Goal: Find specific page/section: Find specific page/section

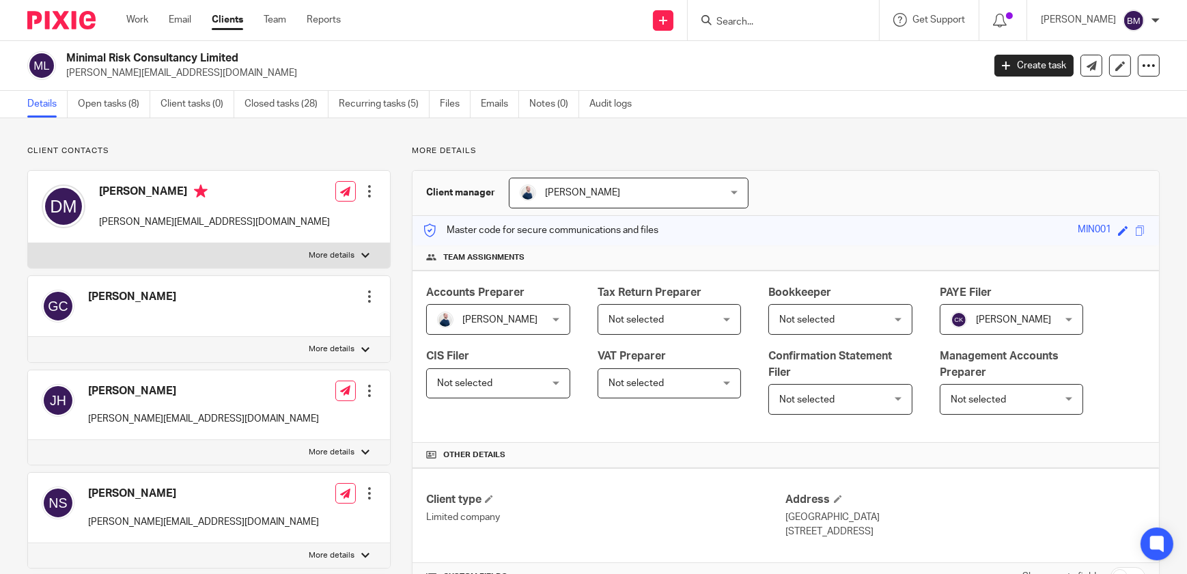
scroll to position [1398, 0]
click at [782, 16] on input "Search" at bounding box center [776, 22] width 123 height 12
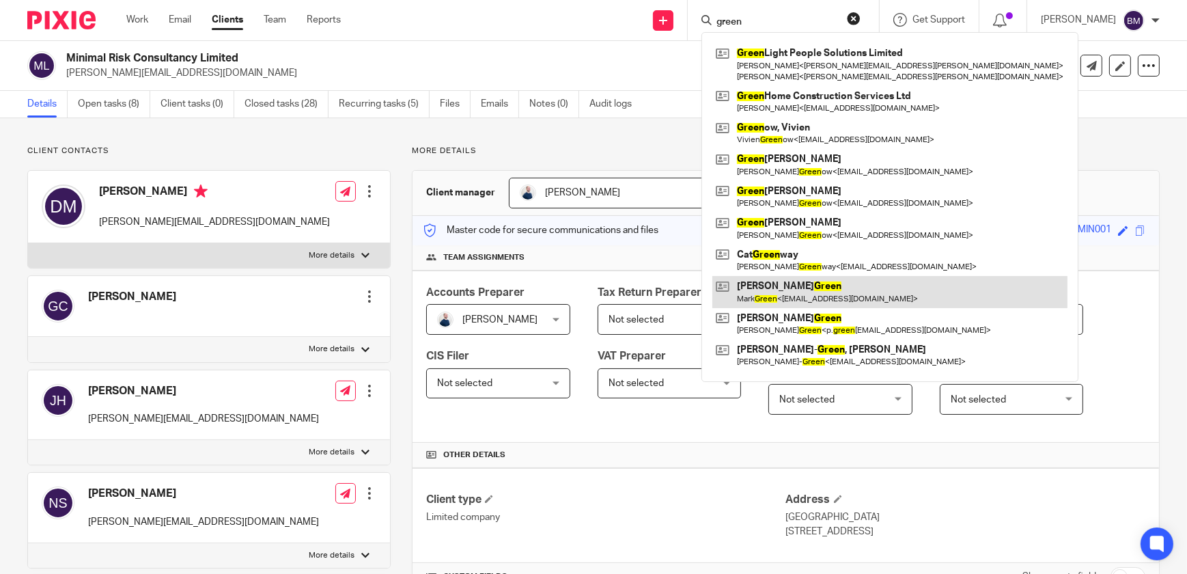
type input "green"
click at [811, 293] on link at bounding box center [889, 291] width 355 height 31
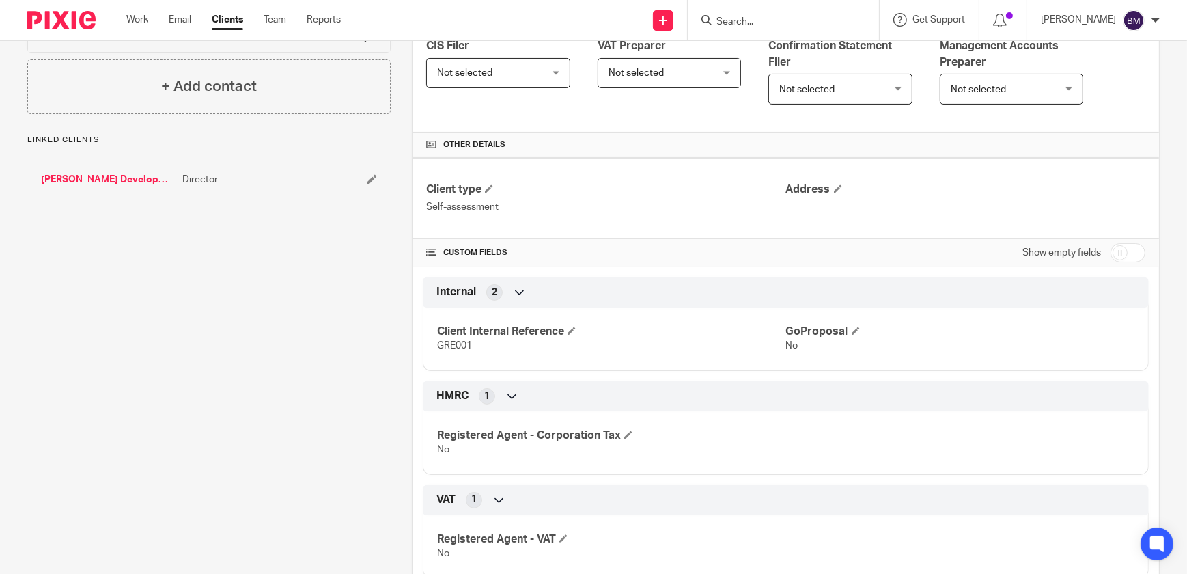
scroll to position [593, 0]
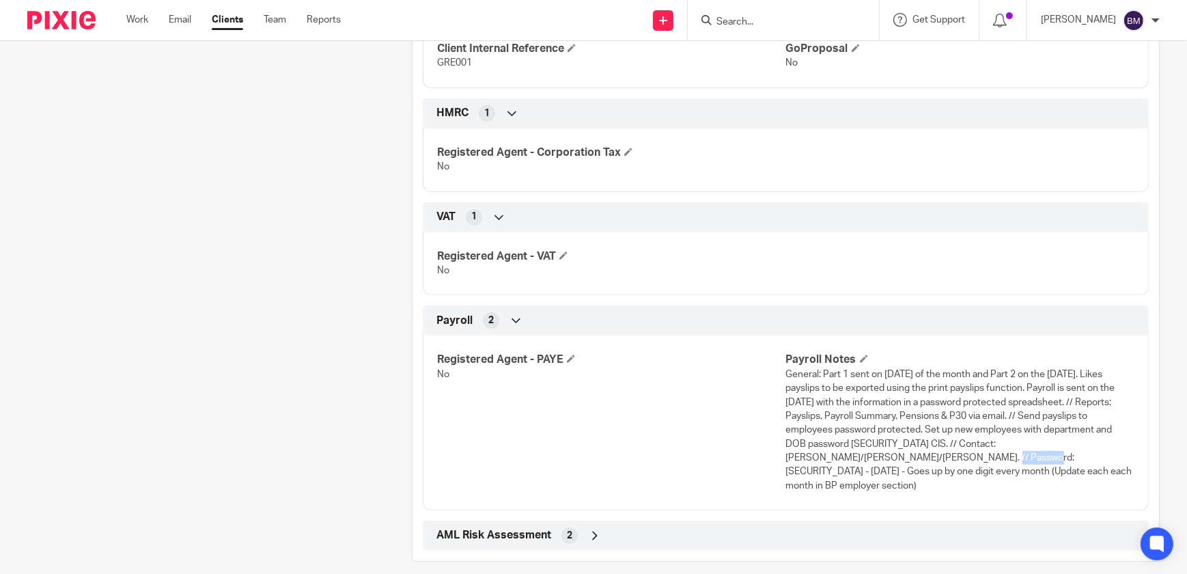
drag, startPoint x: 832, startPoint y: 458, endPoint x: 781, endPoint y: 455, distance: 51.3
click at [786, 455] on span "General: Part 1 sent on last Wednesday of the month and Part 2 on the Thursday.…" at bounding box center [959, 429] width 346 height 121
copy span "Pa7FMG211"
click at [752, 21] on input "Search" at bounding box center [776, 22] width 123 height 12
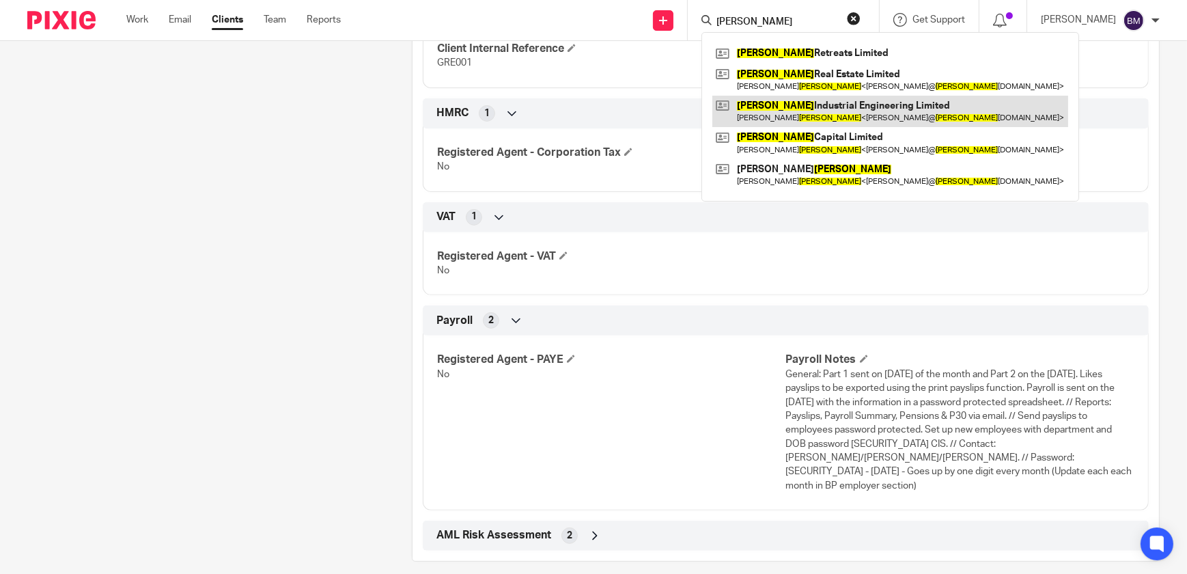
type input "arnold"
click at [880, 112] on link at bounding box center [890, 111] width 356 height 31
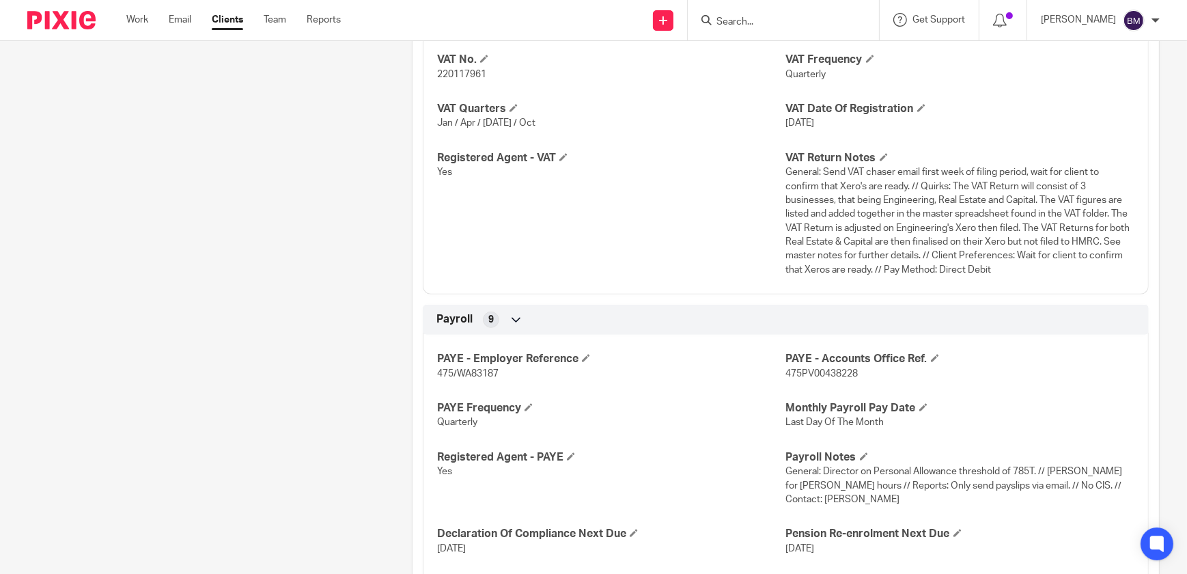
scroll to position [1366, 0]
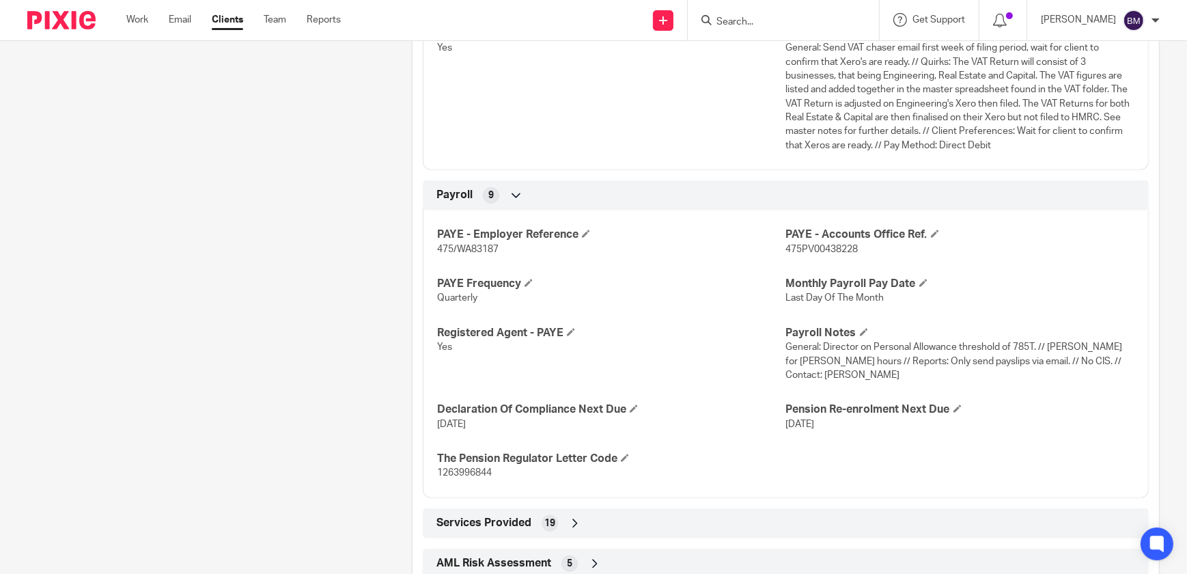
click at [785, 26] on input "Search" at bounding box center [776, 22] width 123 height 12
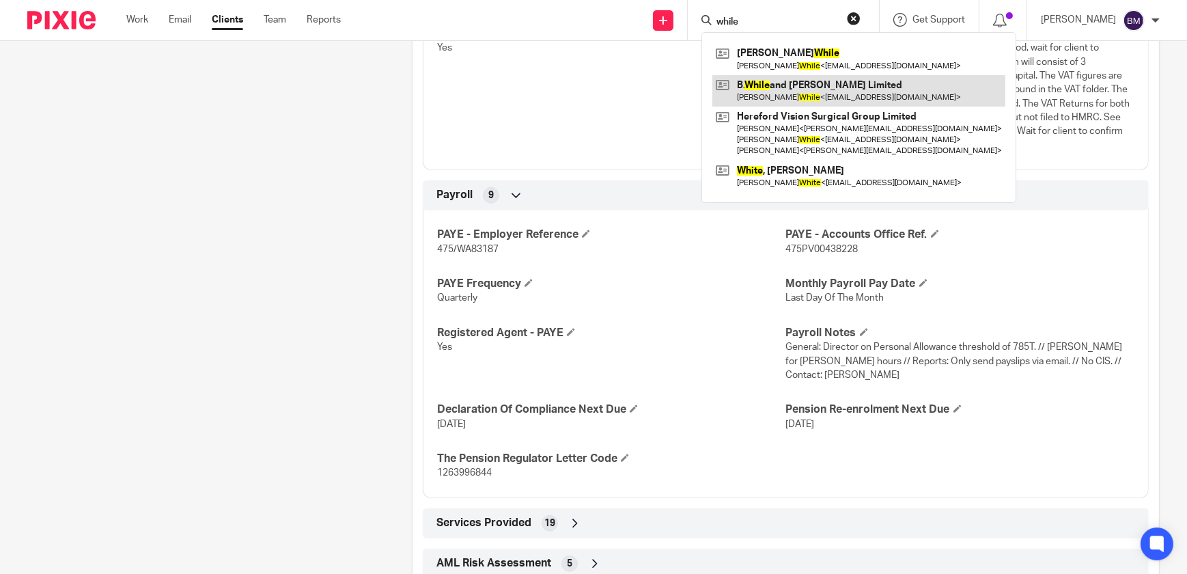
type input "while"
click at [808, 96] on link at bounding box center [858, 90] width 293 height 31
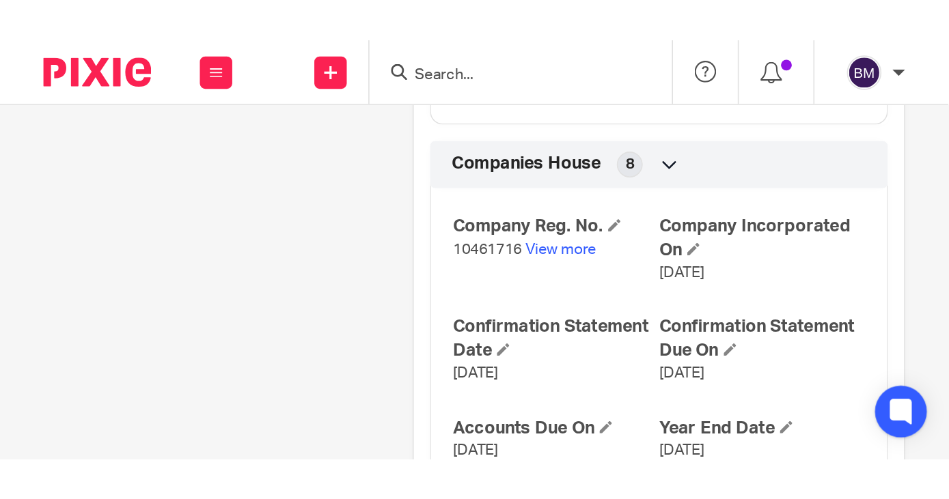
scroll to position [1107, 0]
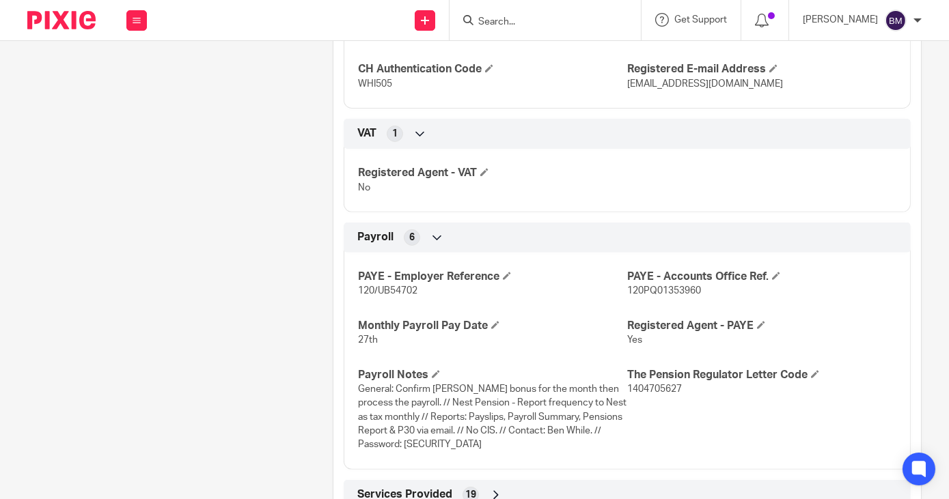
click at [528, 23] on input "Search" at bounding box center [538, 22] width 123 height 12
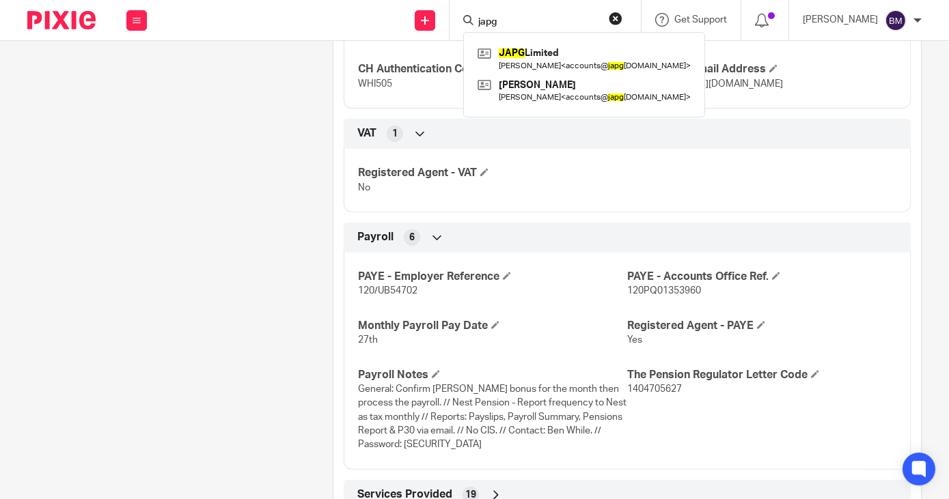
type input "japg"
click button "submit" at bounding box center [0, 0] width 0 height 0
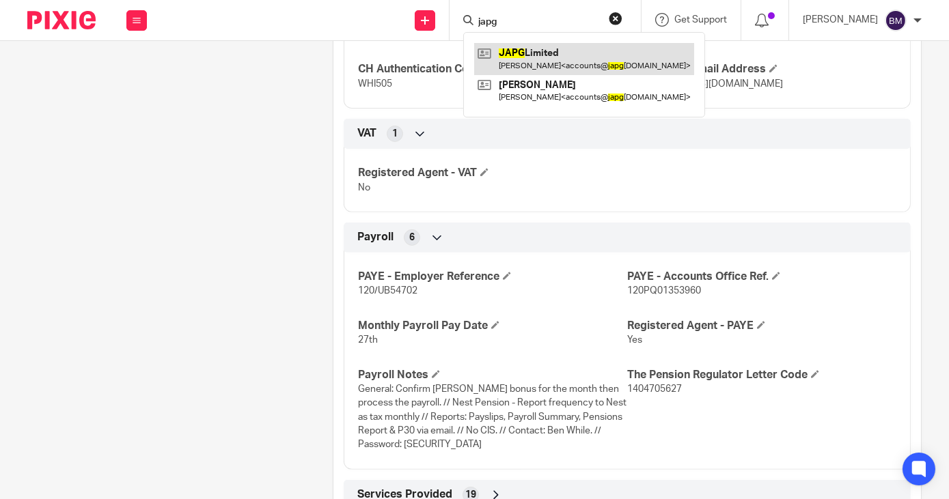
click at [544, 63] on link at bounding box center [584, 58] width 220 height 31
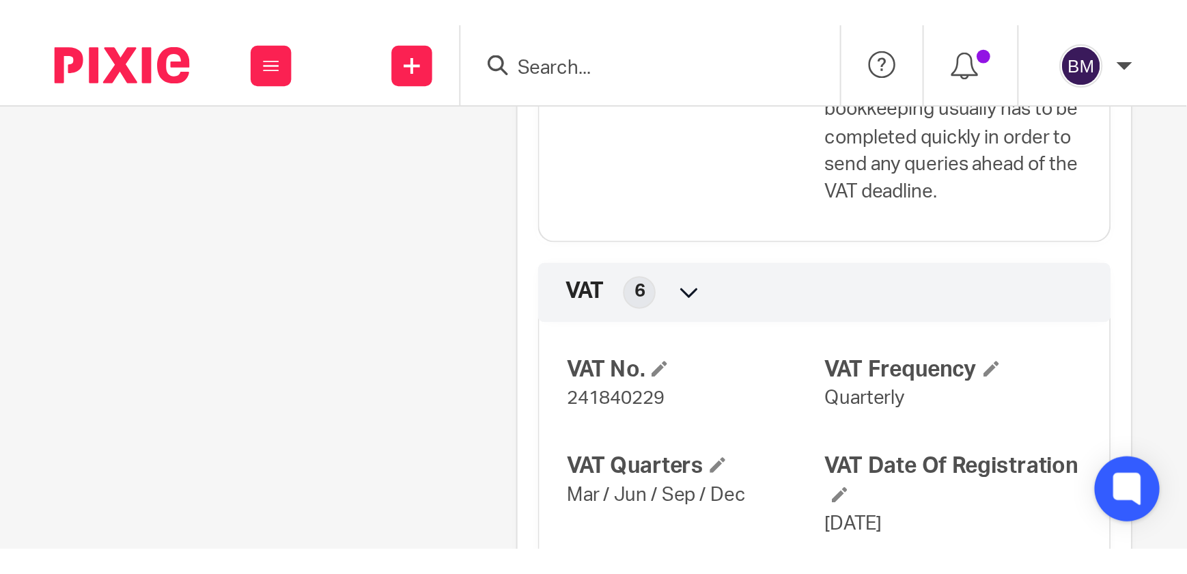
scroll to position [1636, 0]
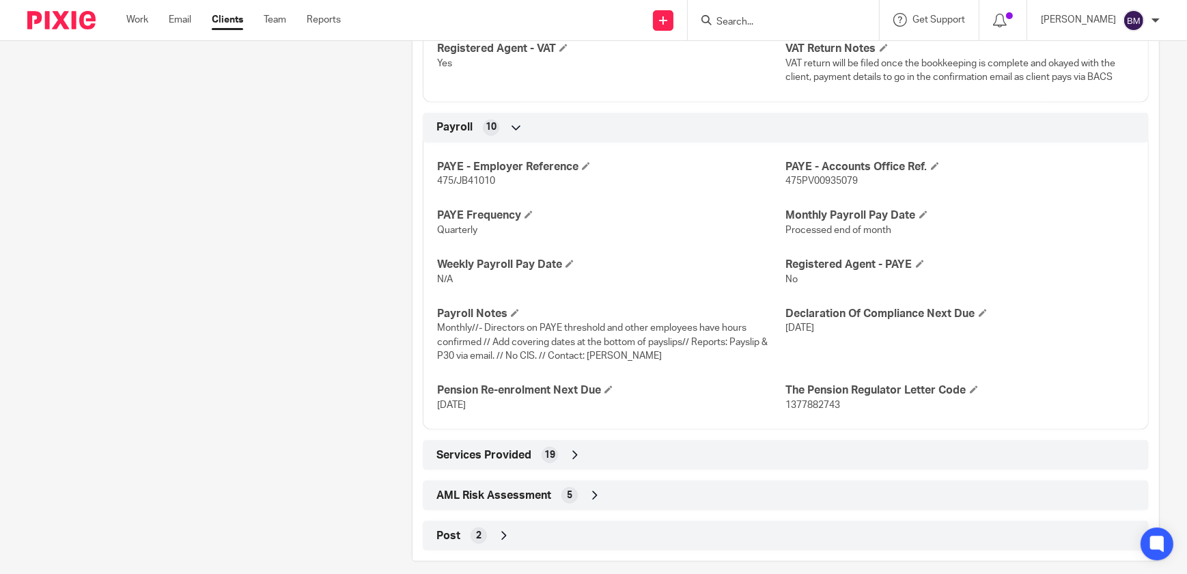
click at [785, 24] on input "Search" at bounding box center [776, 22] width 123 height 12
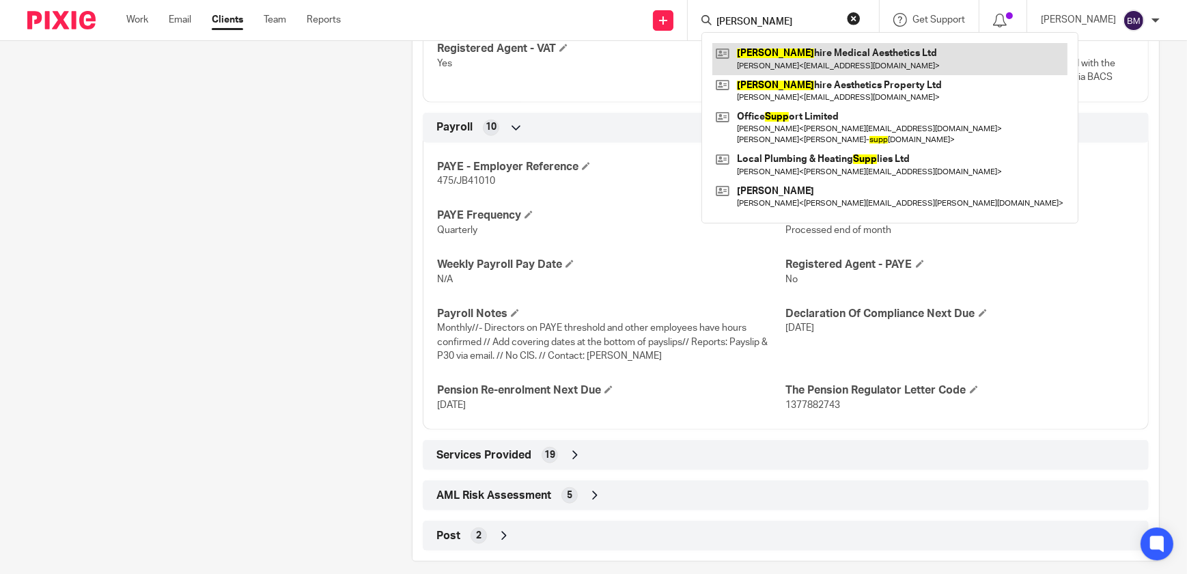
type input "[PERSON_NAME]"
click at [837, 59] on link at bounding box center [889, 58] width 355 height 31
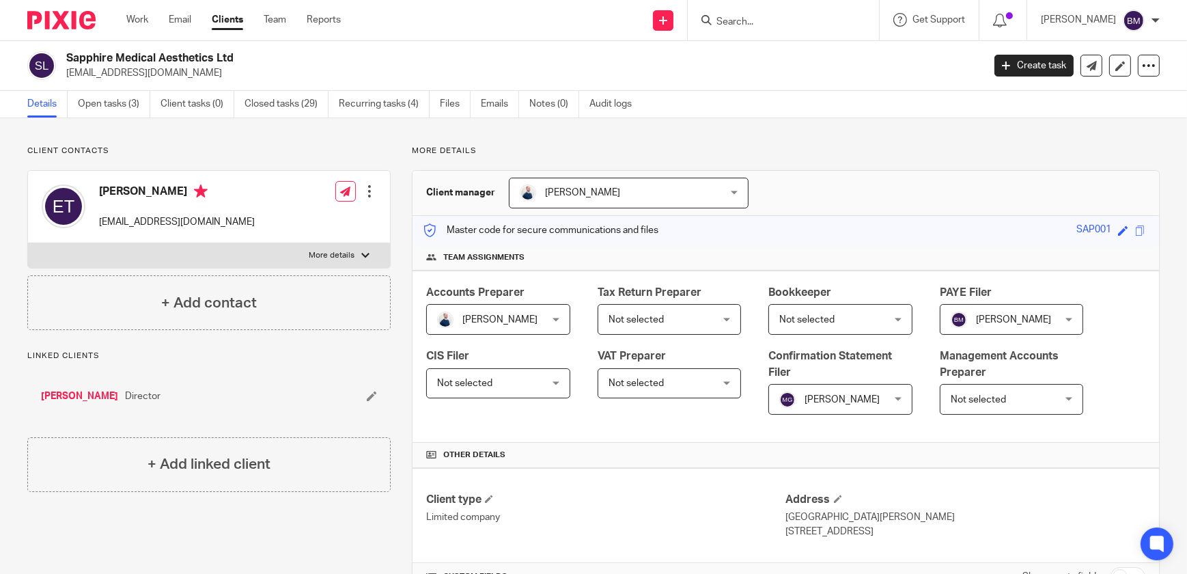
click at [751, 20] on input "Search" at bounding box center [776, 22] width 123 height 12
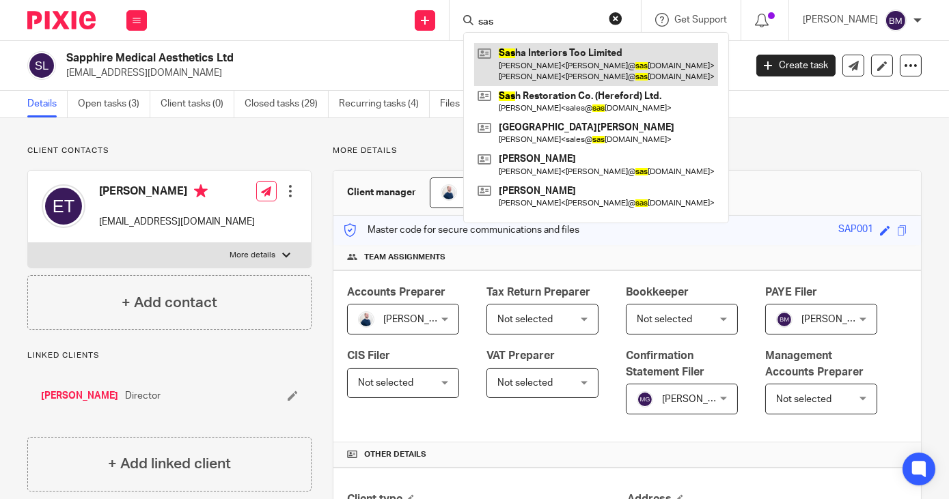
type input "sas"
click at [541, 70] on link at bounding box center [596, 64] width 244 height 42
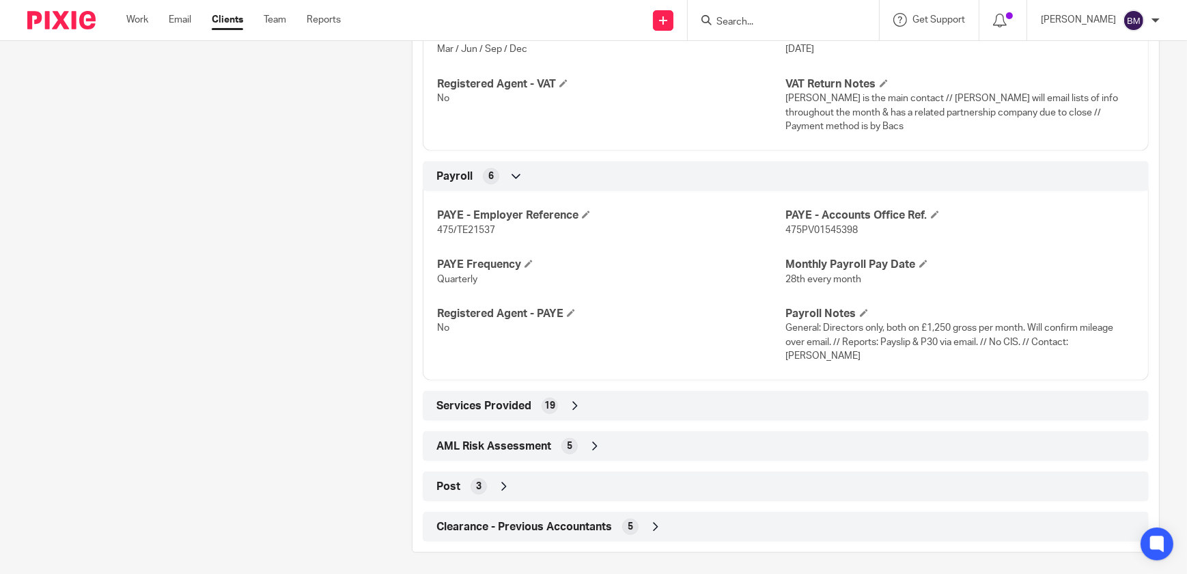
scroll to position [1418, 0]
